Goal: Communication & Community: Answer question/provide support

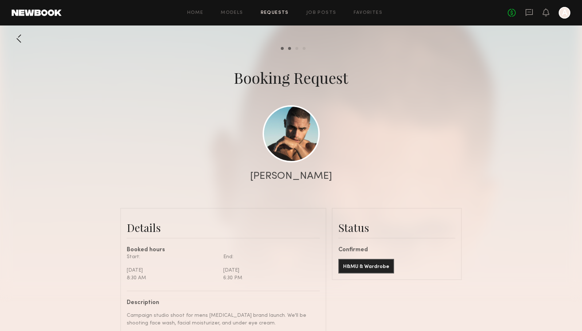
scroll to position [805, 0]
click at [236, 15] on div "Home Models Requests Job Posts Favorites Sign Out No fees up to $5,000 A" at bounding box center [316, 13] width 509 height 12
click at [235, 13] on link "Models" at bounding box center [232, 13] width 22 height 5
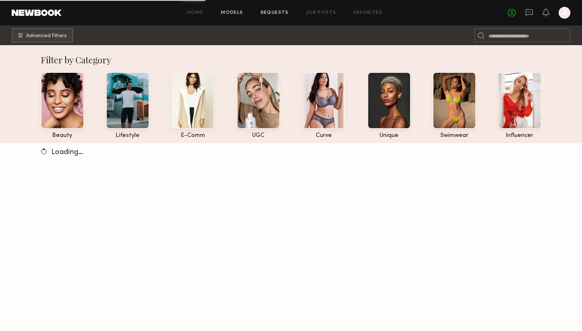
click at [283, 11] on link "Requests" at bounding box center [275, 13] width 28 height 5
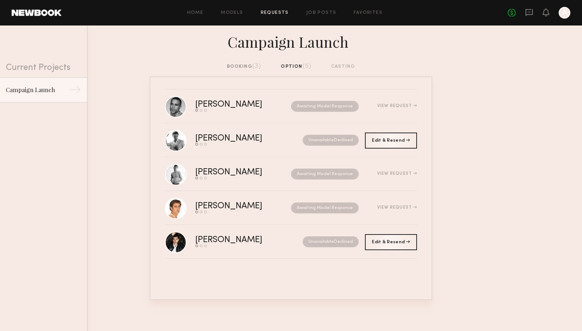
click at [247, 64] on div "booking (3)" at bounding box center [244, 67] width 35 height 8
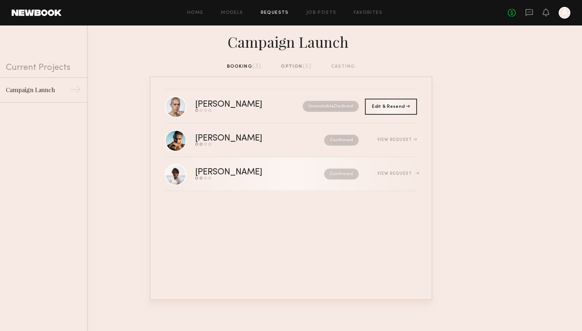
click at [262, 179] on div "Send request Model response Review hours worked Pay model" at bounding box center [244, 178] width 98 height 3
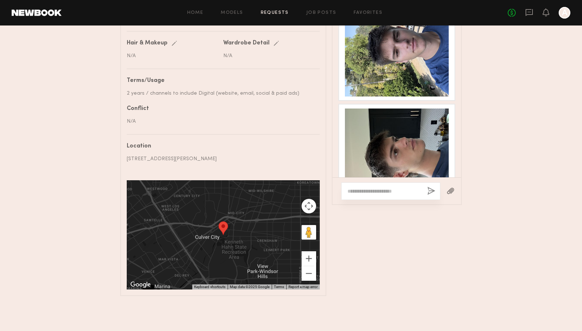
scroll to position [646, 0]
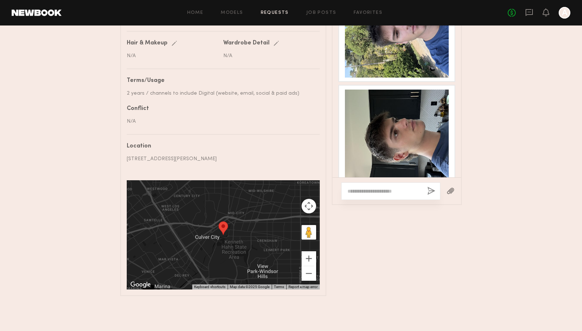
click at [396, 189] on textarea at bounding box center [384, 191] width 74 height 7
type textarea "**********"
click at [433, 191] on button "button" at bounding box center [431, 191] width 8 height 9
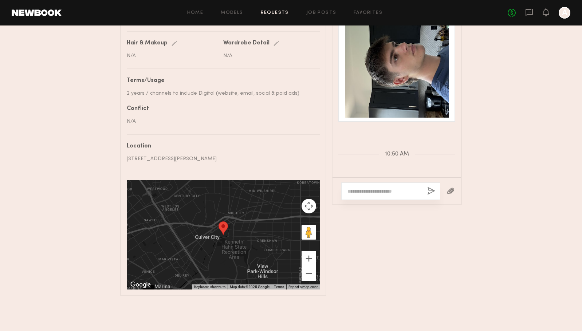
click at [412, 70] on div at bounding box center [397, 66] width 104 height 104
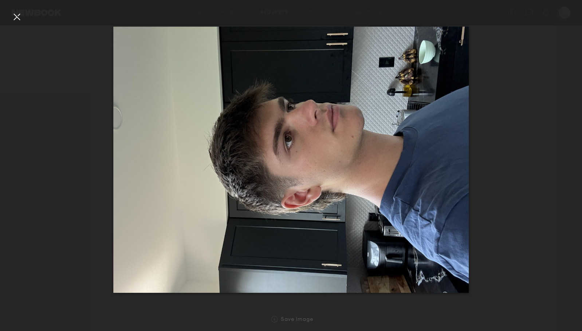
click at [16, 15] on div at bounding box center [17, 17] width 12 height 12
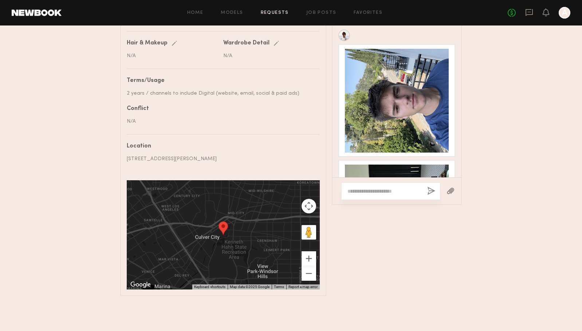
scroll to position [547, 0]
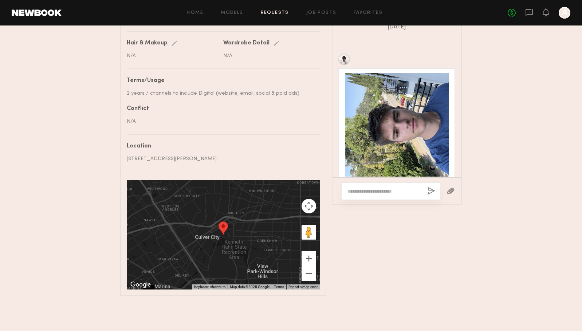
click at [389, 113] on div at bounding box center [397, 125] width 104 height 104
